Goal: Transaction & Acquisition: Purchase product/service

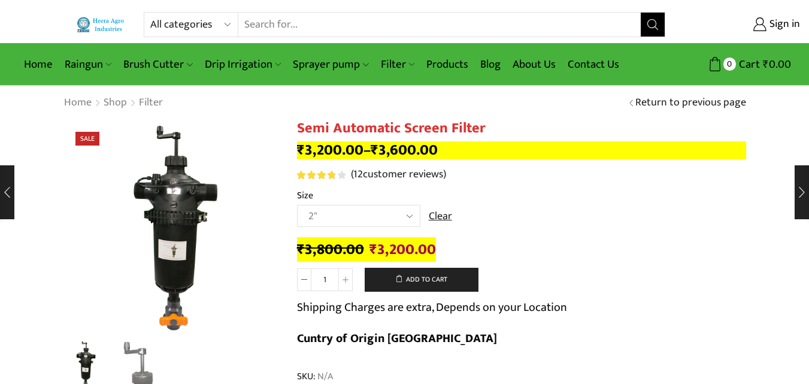
click at [394, 66] on link "Filter" at bounding box center [398, 64] width 46 height 28
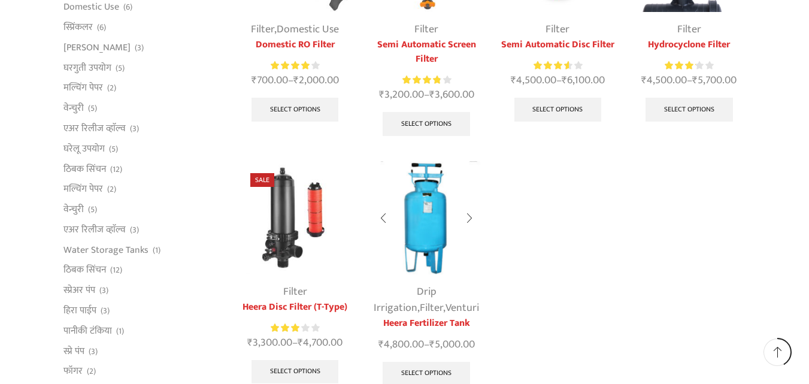
scroll to position [539, 0]
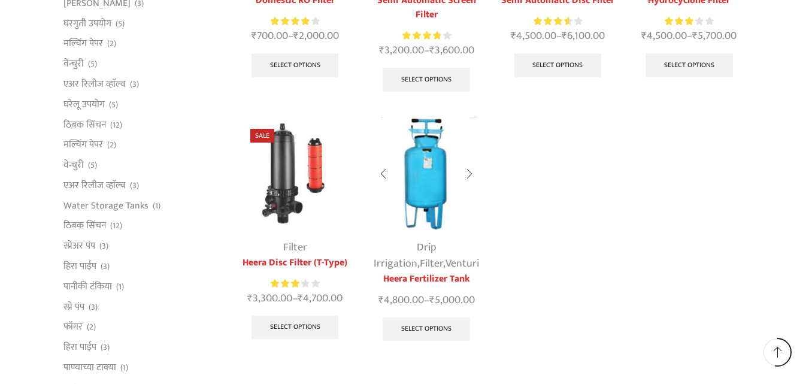
click at [425, 205] on img at bounding box center [426, 173] width 113 height 113
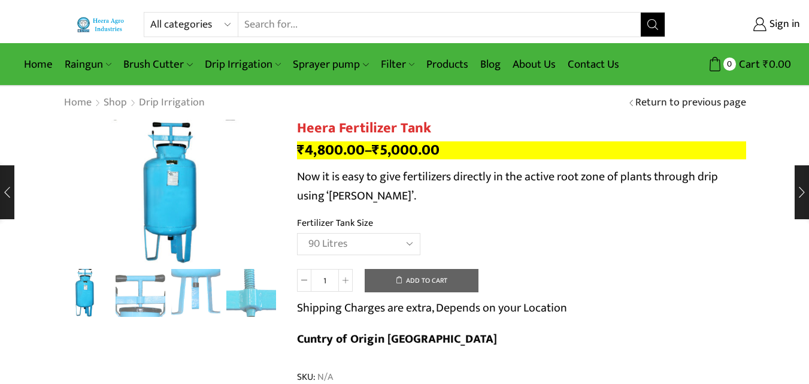
click at [297, 233] on select "Choose an option 90 Litres 120 Litres" at bounding box center [358, 244] width 123 height 22
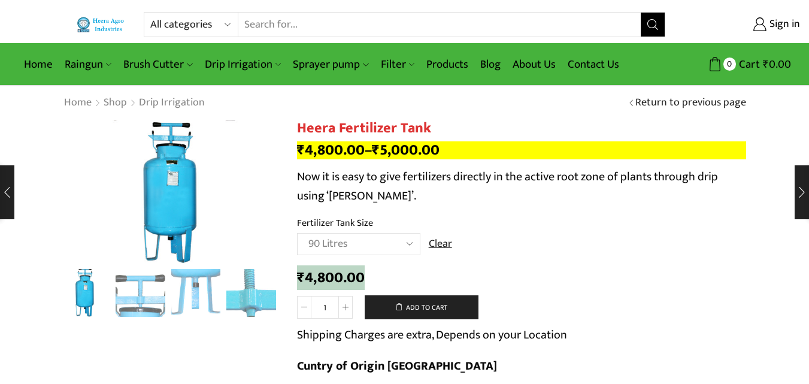
drag, startPoint x: 299, startPoint y: 273, endPoint x: 434, endPoint y: 282, distance: 135.6
click at [434, 282] on div "₹ 4,800.00" at bounding box center [521, 278] width 449 height 19
drag, startPoint x: 298, startPoint y: 274, endPoint x: 365, endPoint y: 275, distance: 67.1
click at [365, 275] on div "₹ 4,800.00" at bounding box center [521, 278] width 449 height 19
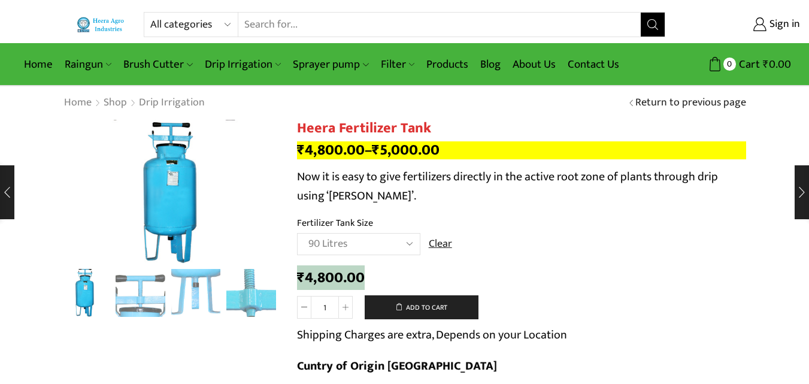
copy bdi "₹ 4,800.00"
drag, startPoint x: 345, startPoint y: 234, endPoint x: 349, endPoint y: 245, distance: 11.6
click at [345, 234] on select "Choose an option 90 Litres 120 Litres" at bounding box center [358, 244] width 123 height 22
select select "120 Litres"
click at [297, 233] on select "Choose an option 90 Litres 120 Litres" at bounding box center [358, 244] width 123 height 22
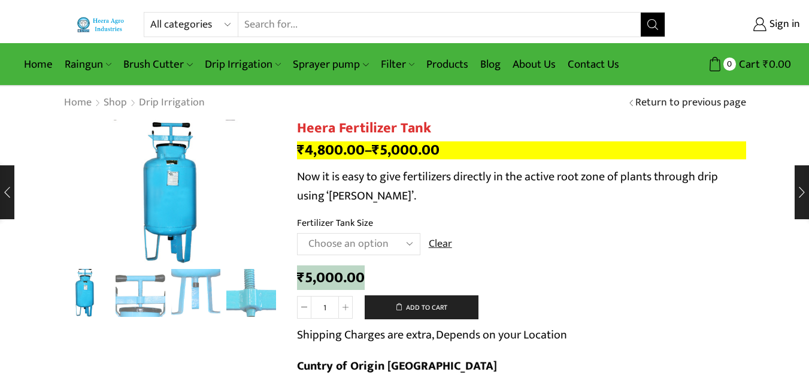
drag, startPoint x: 300, startPoint y: 280, endPoint x: 362, endPoint y: 280, distance: 62.3
click at [362, 280] on bdi "₹ 5,000.00" at bounding box center [331, 277] width 68 height 25
copy bdi "₹ 5,000.00"
